Goal: Information Seeking & Learning: Learn about a topic

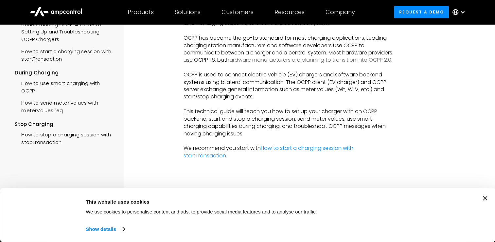
scroll to position [103, 0]
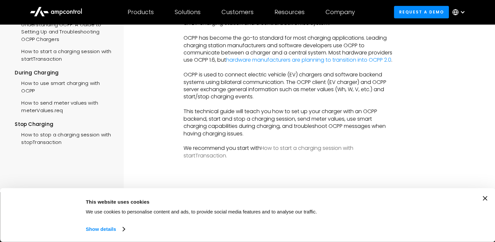
click at [301, 155] on link "How to start a charging session with startTransaction." at bounding box center [269, 151] width 170 height 15
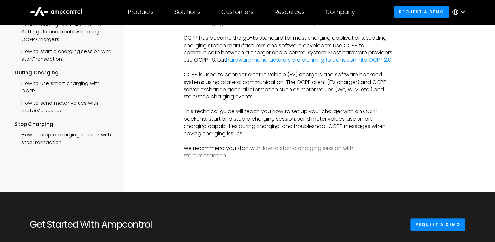
scroll to position [156, 0]
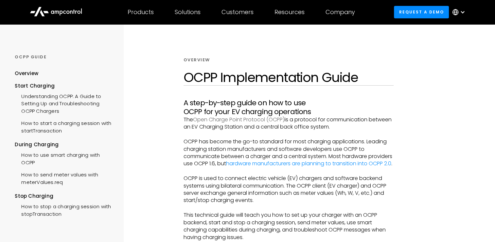
click at [277, 122] on link "Open Charge Point Protocol (OCPP)" at bounding box center [239, 120] width 92 height 8
click at [313, 164] on link "hardware manufacturers are planning to transition into OCPP 2.0" at bounding box center [308, 163] width 165 height 8
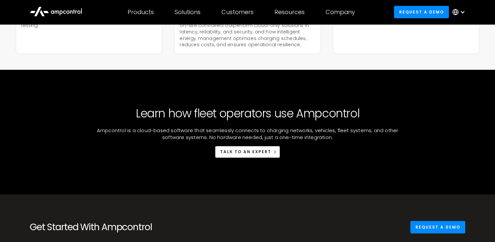
scroll to position [1946, 0]
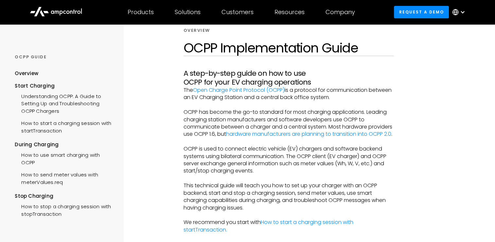
scroll to position [27, 0]
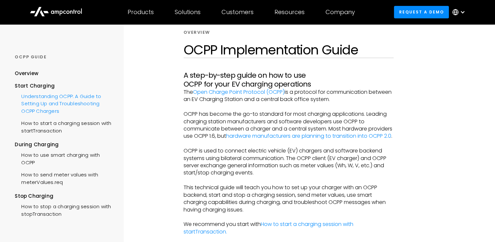
click at [36, 103] on div "Understanding OCPP: A Guide to Setting Up and Troubleshooting OCPP Chargers" at bounding box center [64, 102] width 99 height 27
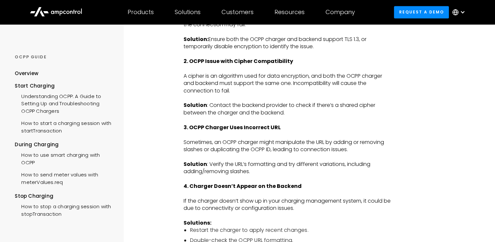
scroll to position [960, 0]
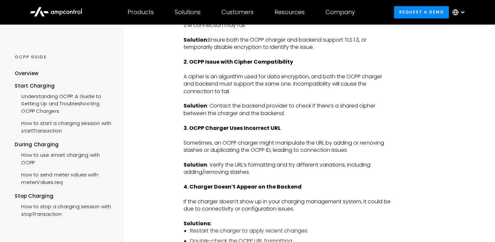
click at [35, 56] on div "OCPP GUIDE" at bounding box center [64, 57] width 99 height 6
